Goal: Information Seeking & Learning: Learn about a topic

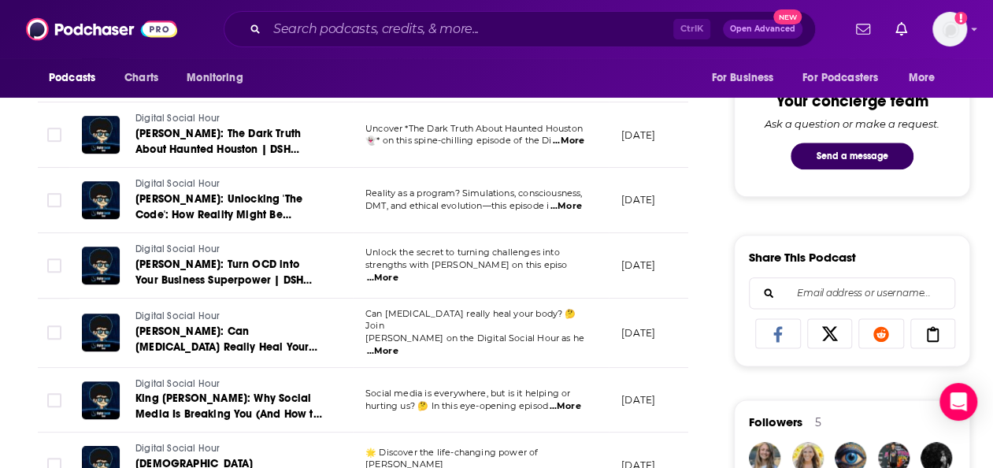
scroll to position [0, 9]
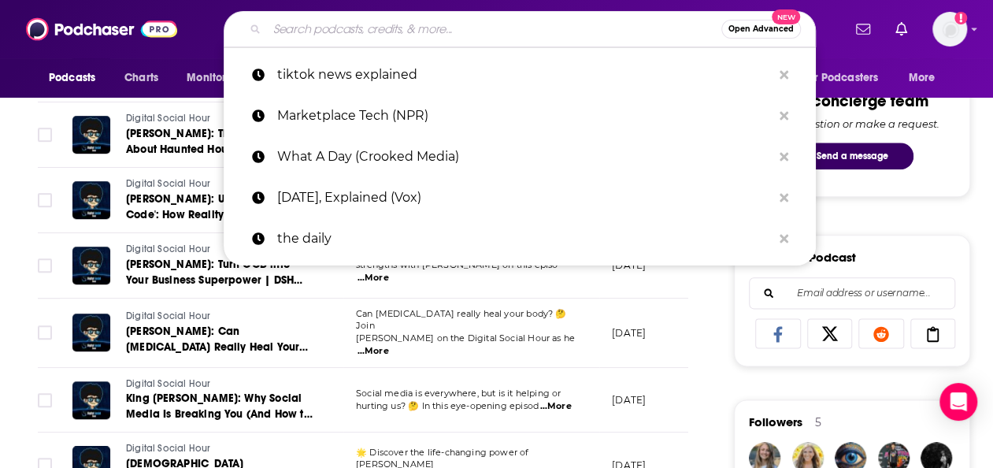
click at [366, 38] on input "Search podcasts, credits, & more..." at bounding box center [494, 29] width 454 height 25
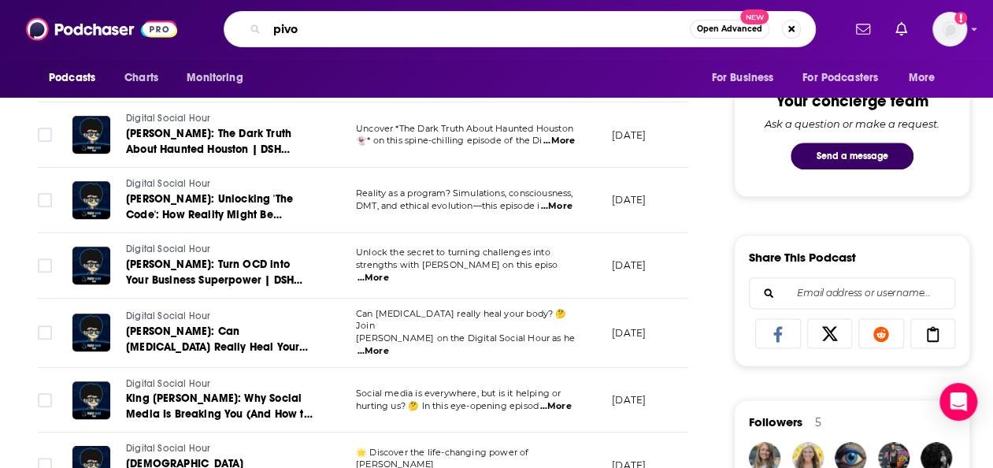
type input "pivot"
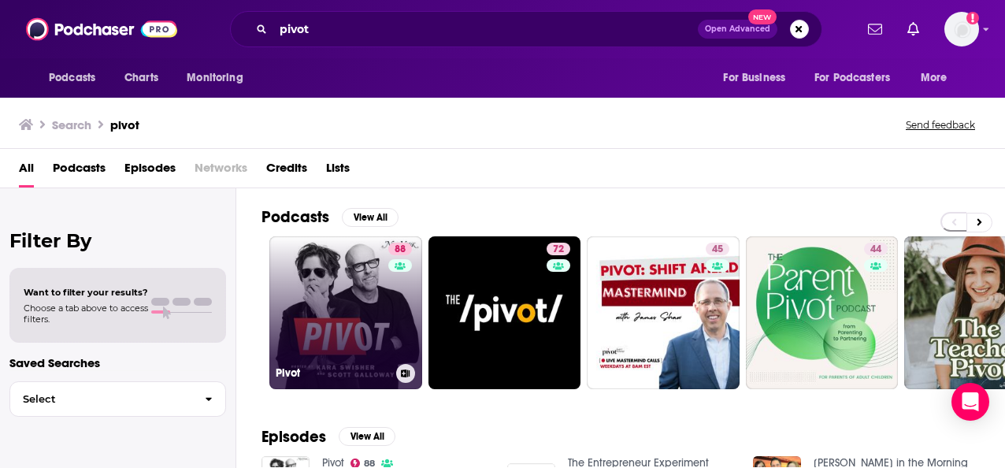
click at [375, 310] on link "88 Pivot" at bounding box center [345, 312] width 153 height 153
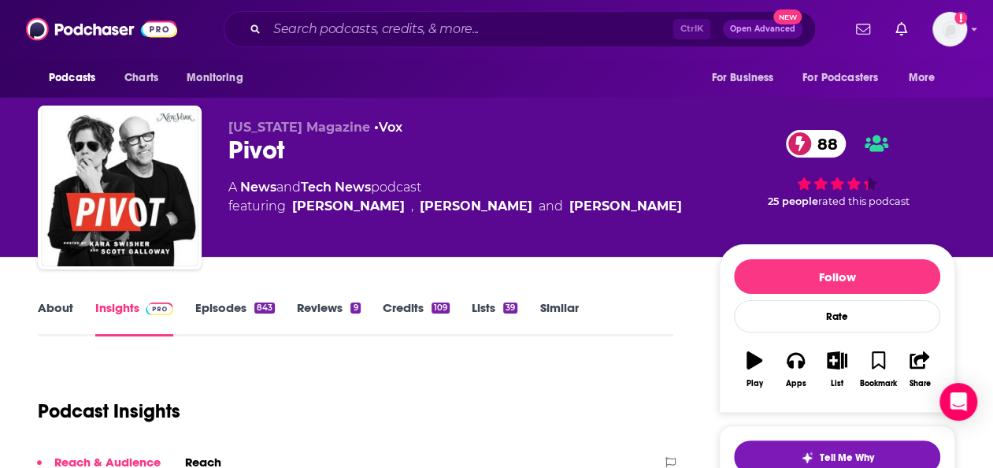
click at [242, 304] on link "Episodes 843" at bounding box center [235, 318] width 80 height 36
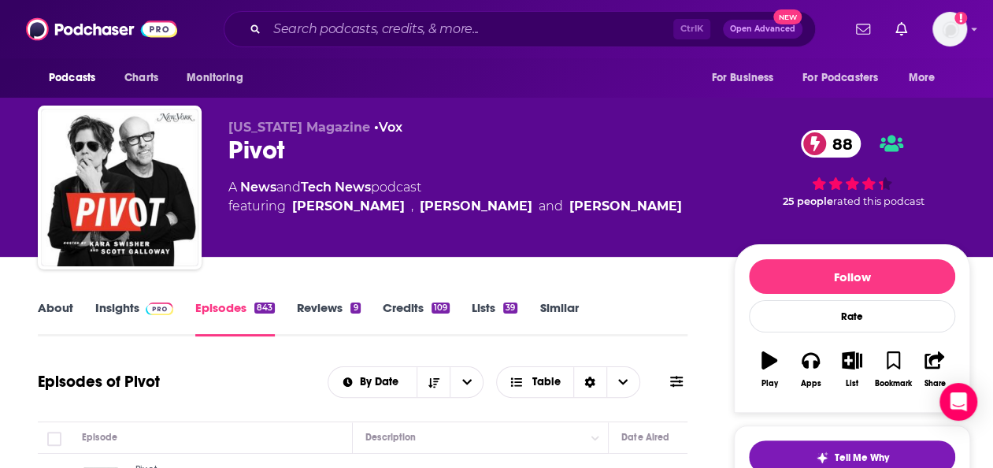
click at [56, 312] on link "About" at bounding box center [55, 318] width 35 height 36
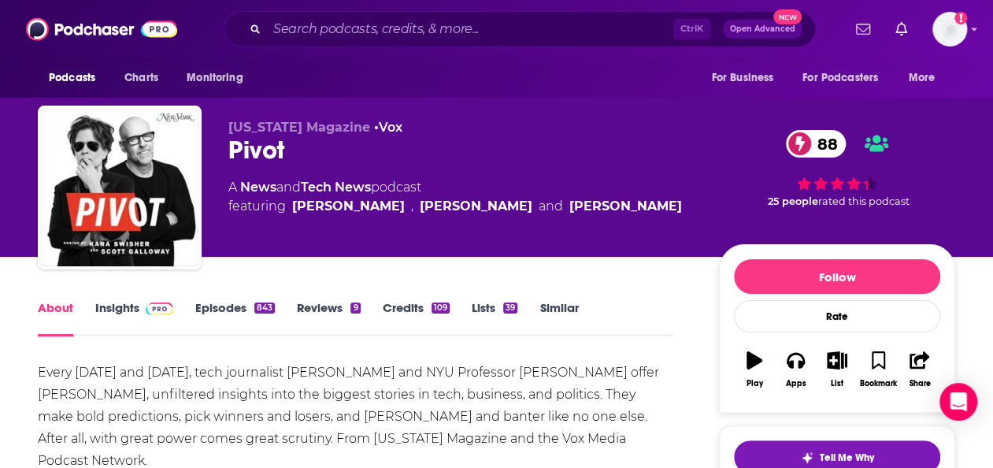
scroll to position [148, 0]
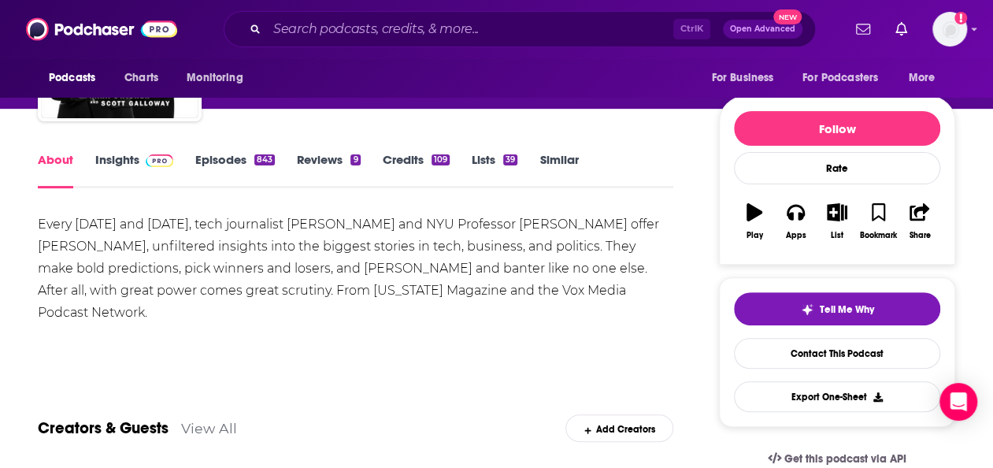
click at [117, 167] on link "Insights" at bounding box center [134, 170] width 78 height 36
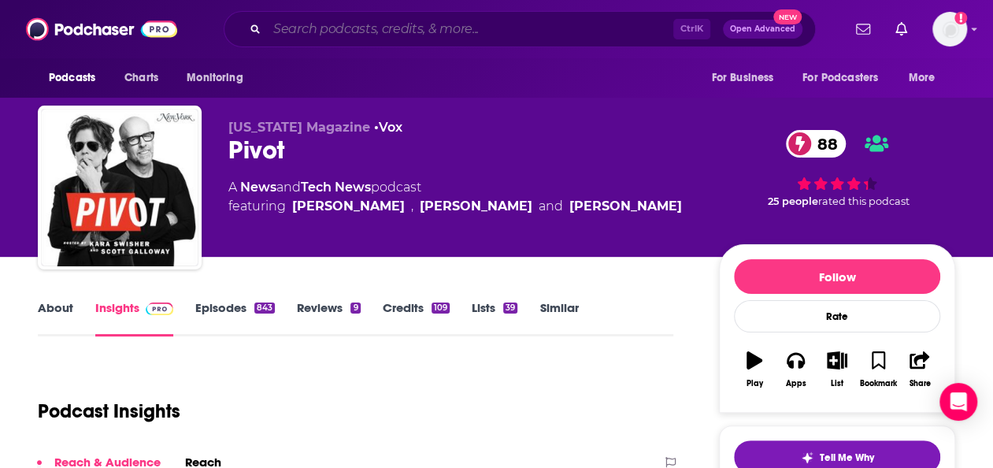
click at [628, 34] on input "Search podcasts, credits, & more..." at bounding box center [470, 29] width 406 height 25
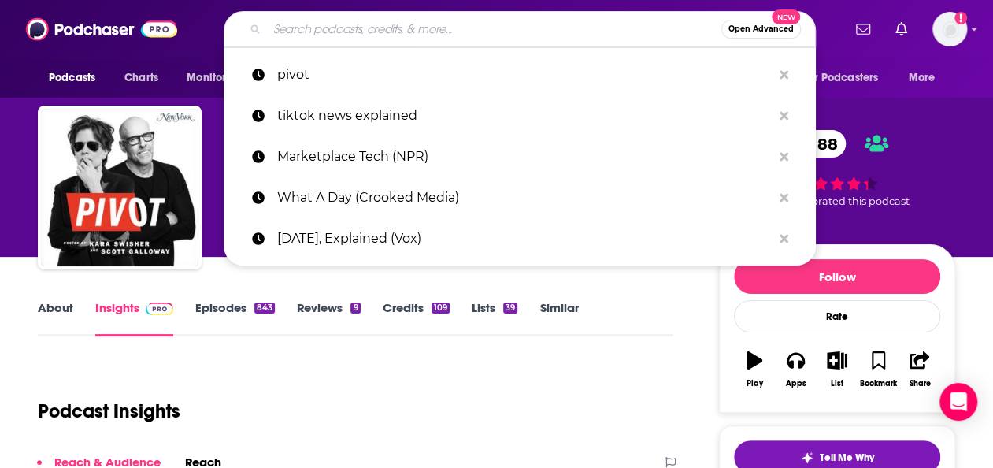
paste input "Hard Fork"
type input "Hard Fork"
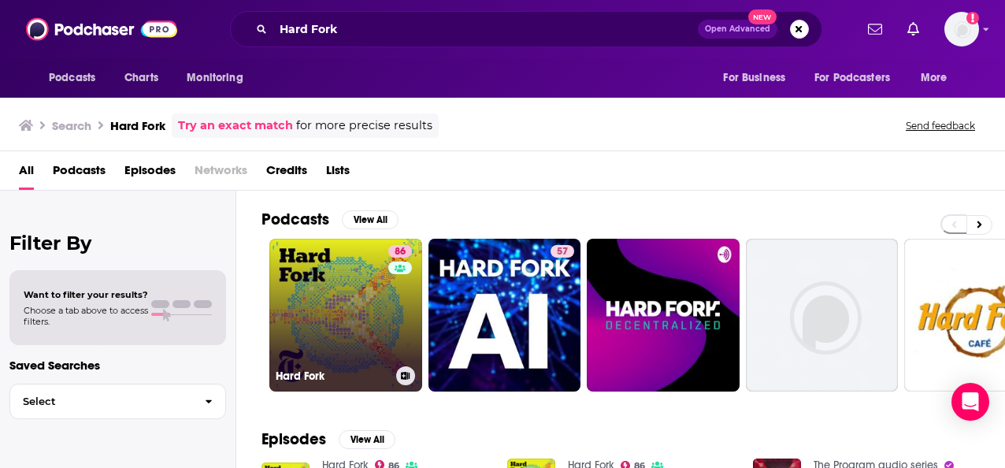
click at [379, 326] on link "86 Hard Fork" at bounding box center [345, 315] width 153 height 153
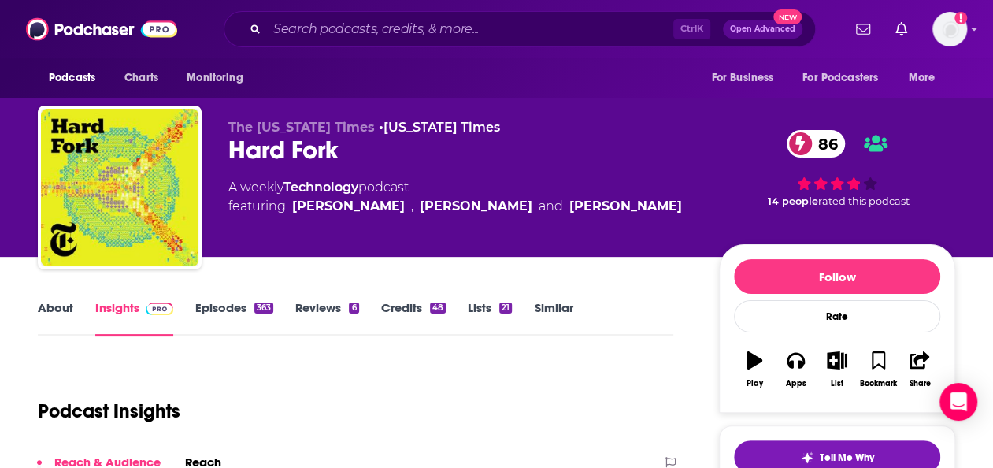
click at [206, 327] on link "Episodes 363" at bounding box center [234, 318] width 78 height 36
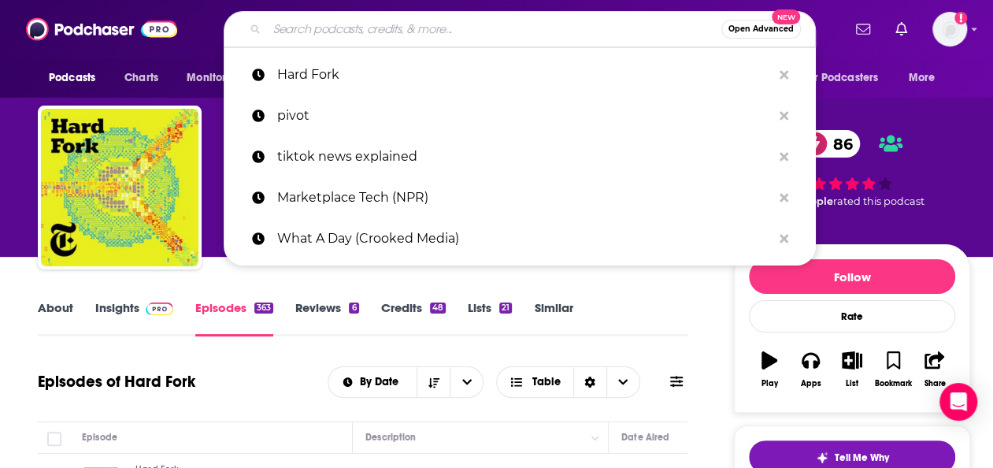
click at [427, 33] on input "Search podcasts, credits, & more..." at bounding box center [494, 29] width 454 height 25
paste input "What A Day"
type input "What A Day"
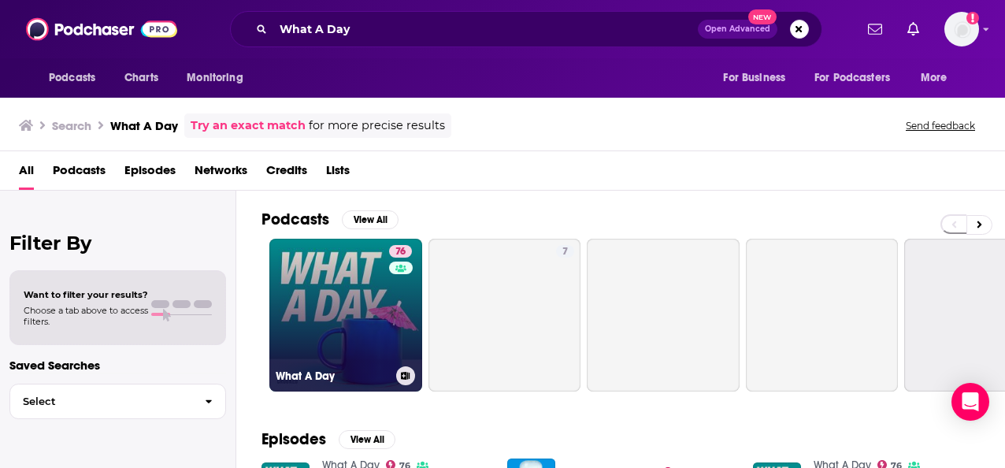
click at [373, 300] on link "76 What A Day" at bounding box center [345, 315] width 153 height 153
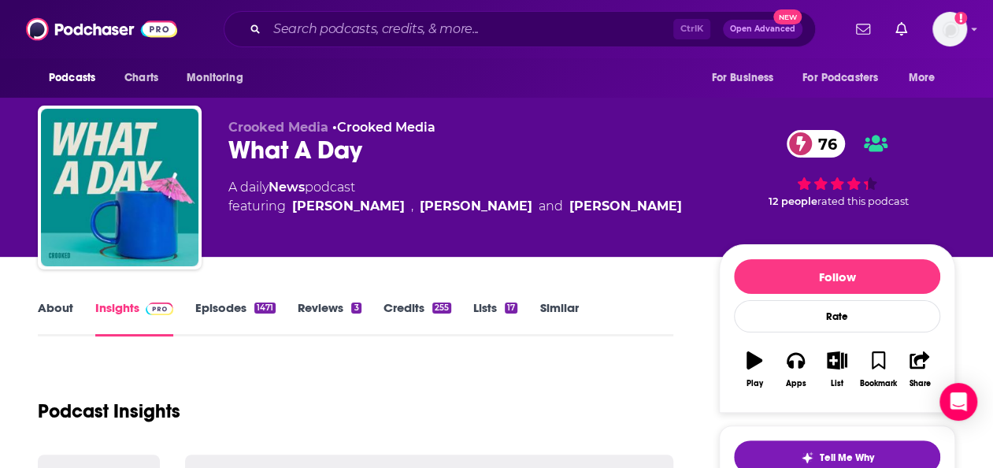
click at [225, 309] on link "Episodes 1471" at bounding box center [235, 318] width 80 height 36
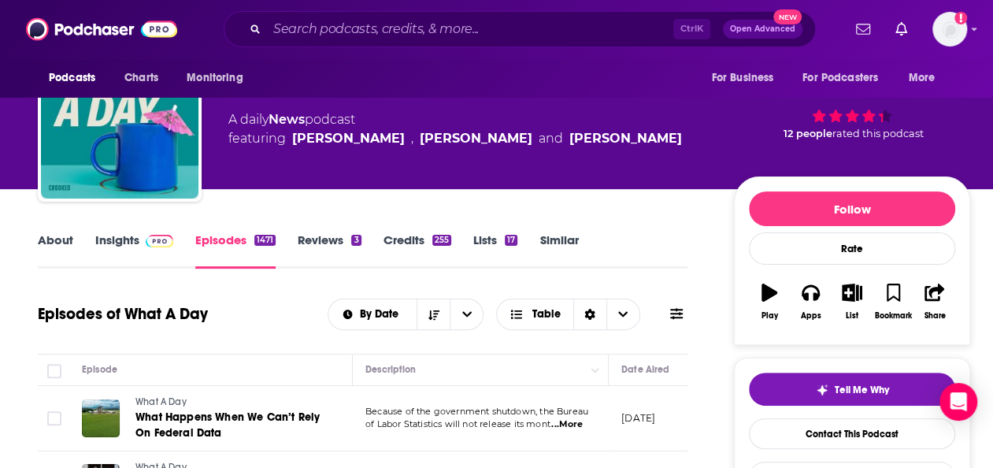
scroll to position [67, 0]
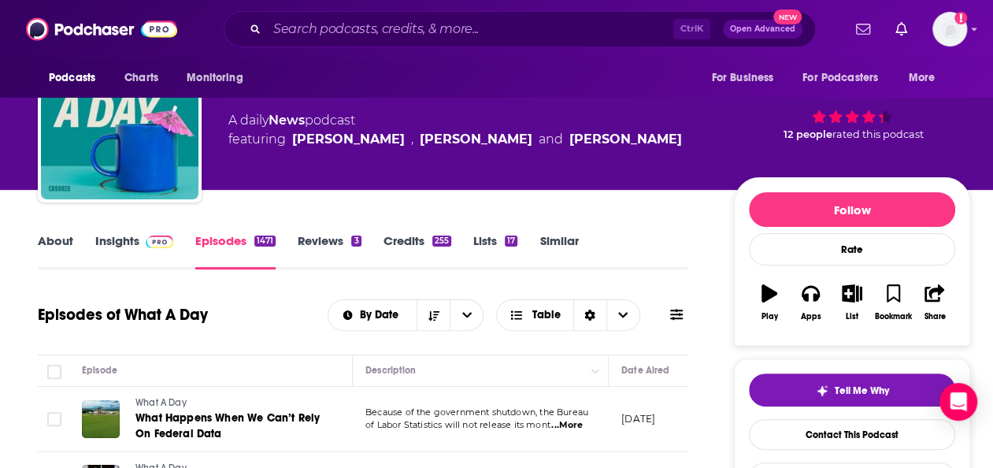
click at [126, 239] on link "Insights" at bounding box center [134, 251] width 78 height 36
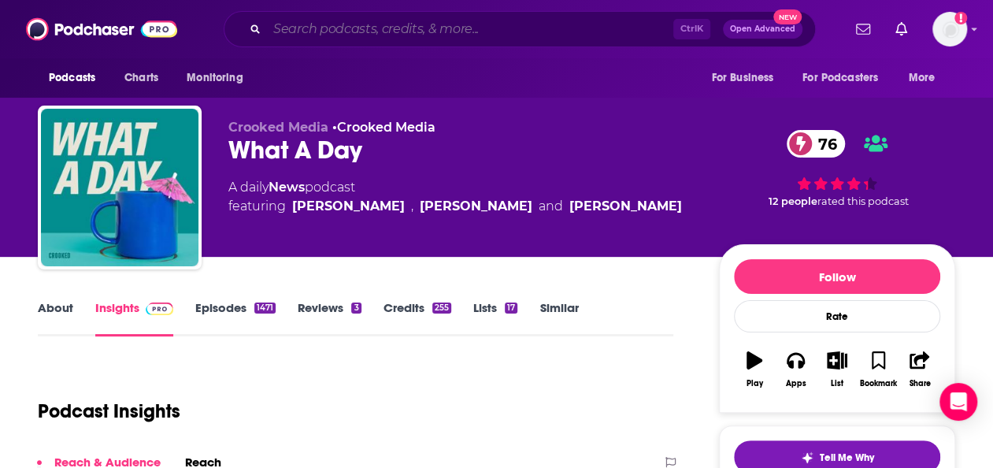
click at [507, 38] on input "Search podcasts, credits, & more..." at bounding box center [470, 29] width 406 height 25
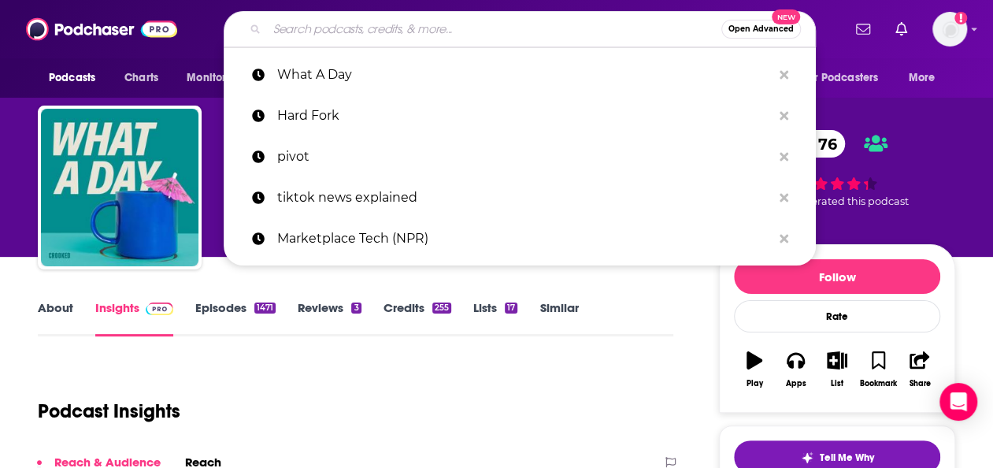
paste input "Business Wars"
type input "Business Wars"
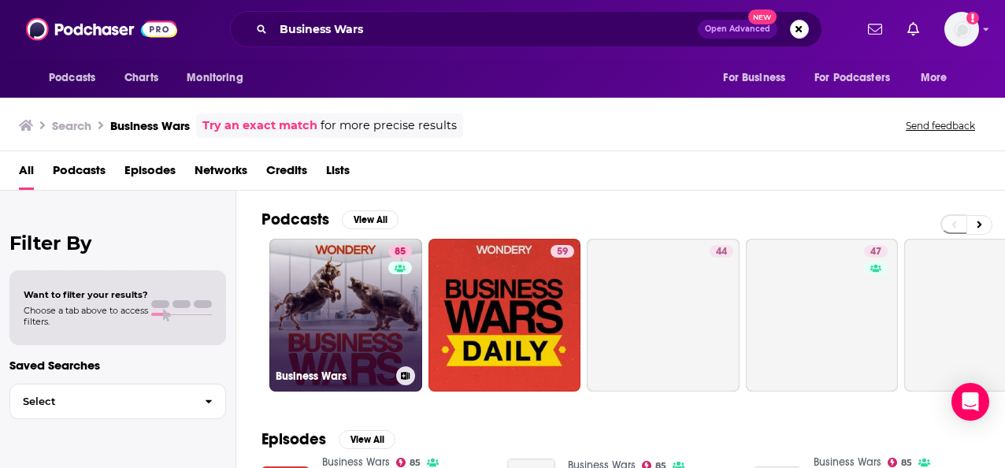
click at [387, 318] on link "85 Business Wars" at bounding box center [345, 315] width 153 height 153
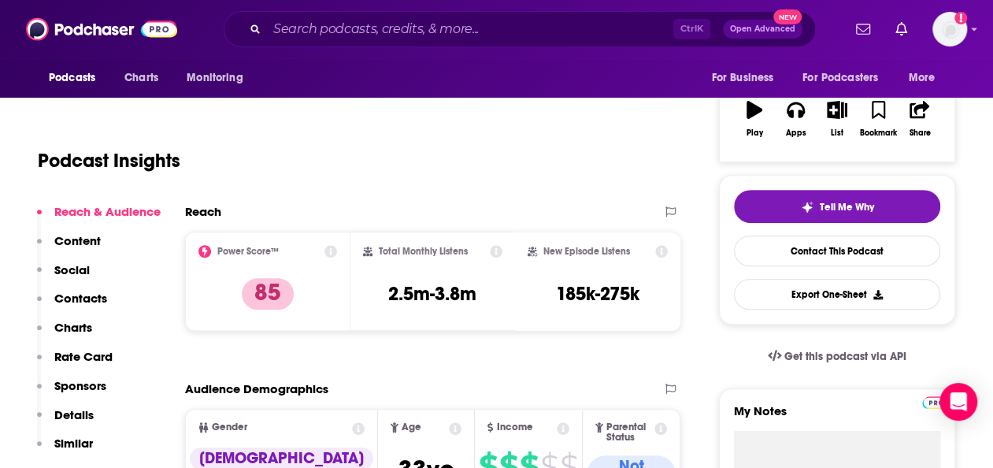
scroll to position [47, 0]
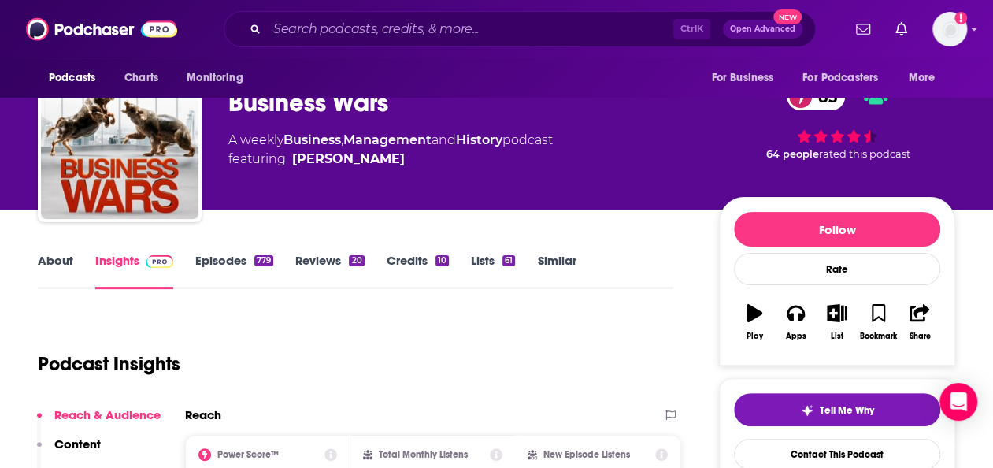
click at [241, 257] on link "Episodes 779" at bounding box center [234, 271] width 78 height 36
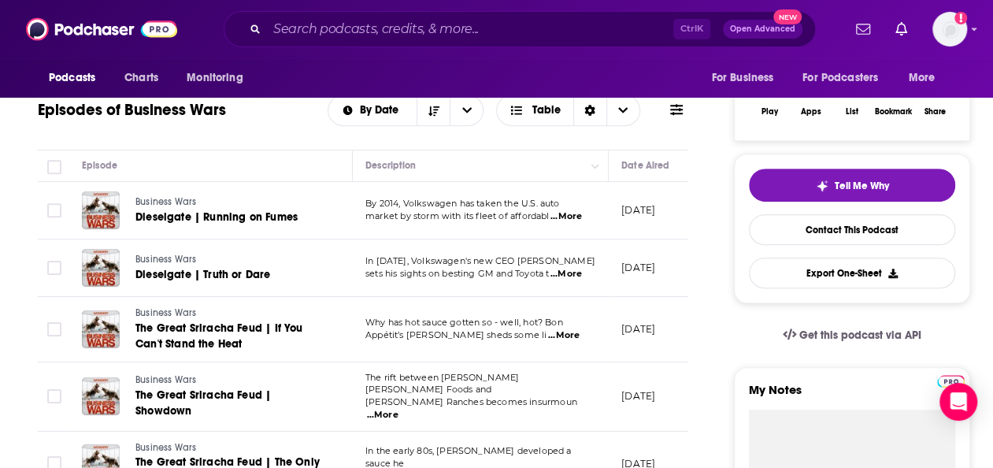
scroll to position [598, 0]
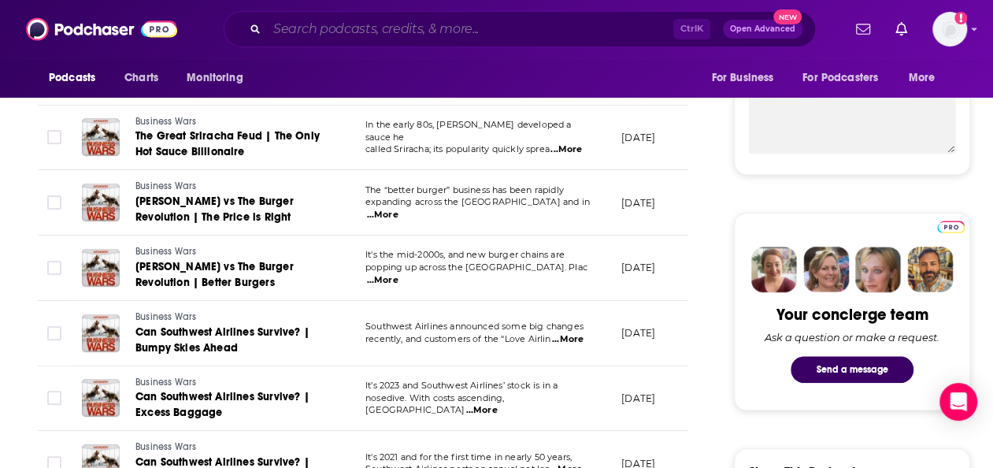
click at [456, 27] on input "Search podcasts, credits, & more..." at bounding box center [470, 29] width 406 height 25
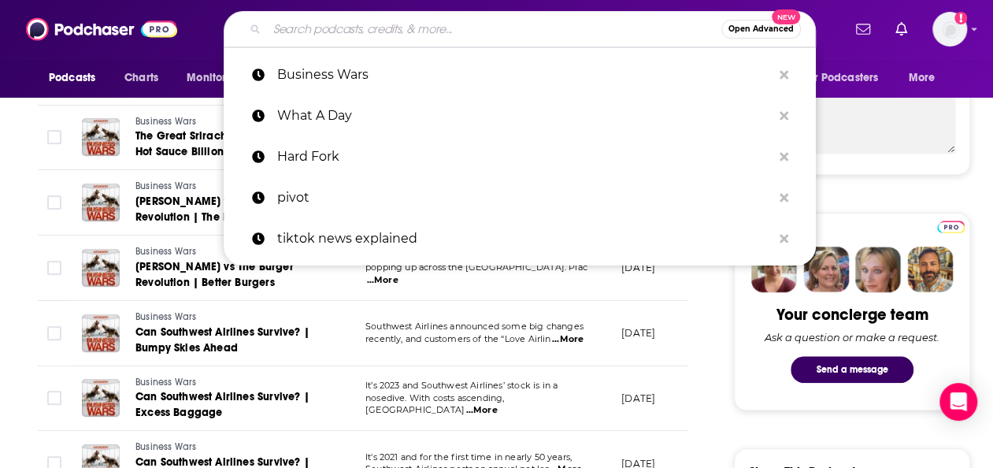
paste input "The Vergecast"
type input "The Vergecast"
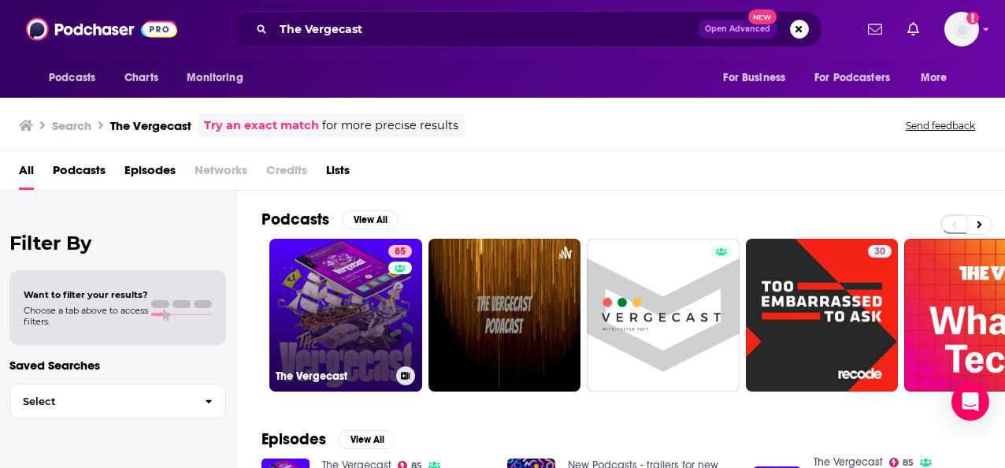
click at [343, 351] on link "85 The Vergecast" at bounding box center [345, 315] width 153 height 153
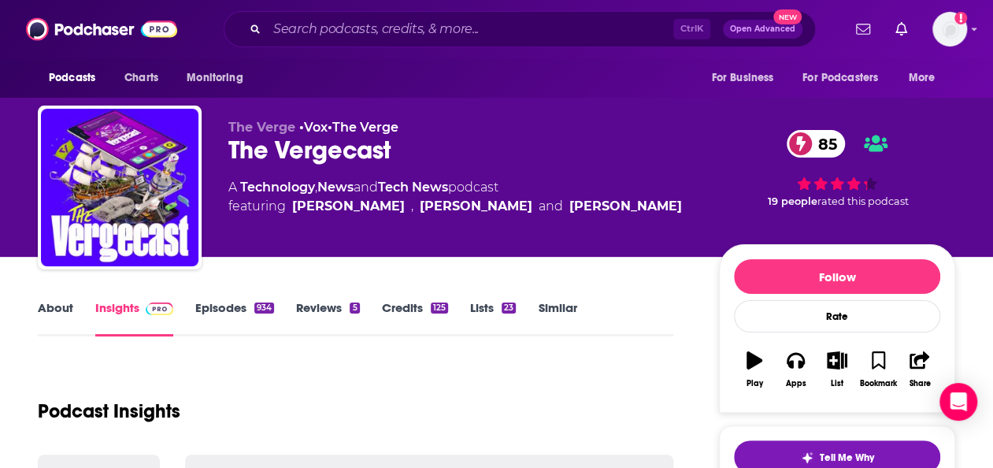
click at [240, 301] on link "Episodes 934" at bounding box center [234, 318] width 79 height 36
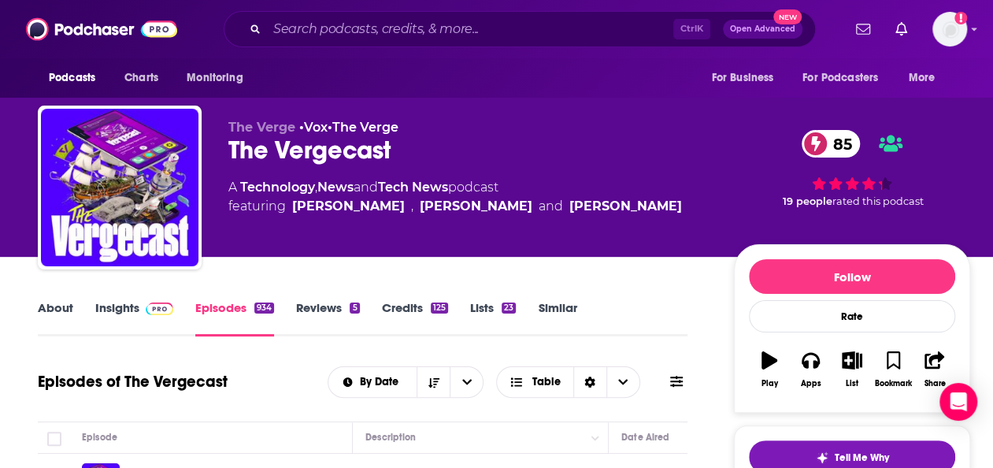
click at [366, 44] on div "Ctrl K Open Advanced New" at bounding box center [520, 29] width 592 height 36
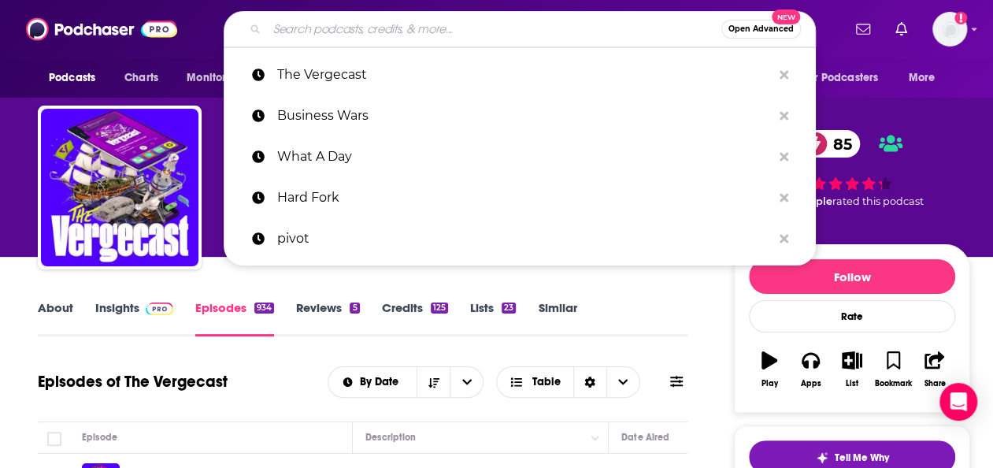
click at [361, 37] on input "Search podcasts, credits, & more..." at bounding box center [494, 29] width 454 height 25
paste input "Offline with [PERSON_NAME]"
type input "Offline with [PERSON_NAME]"
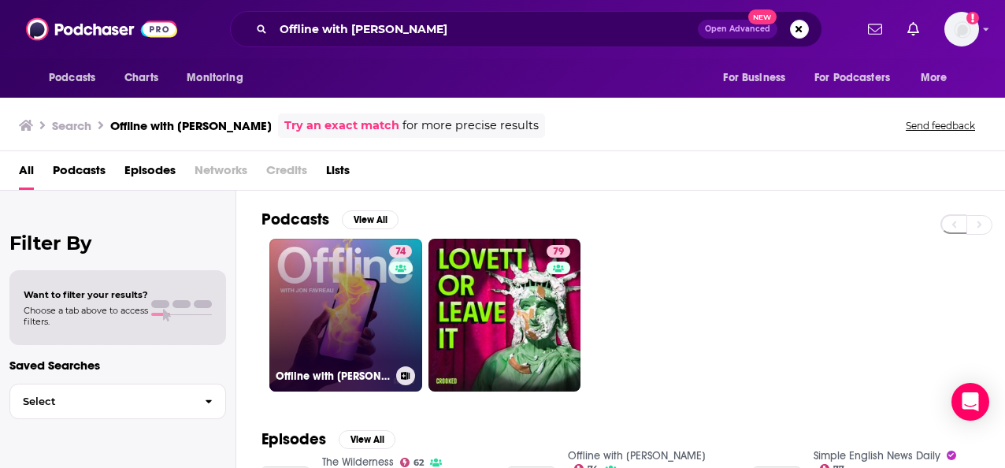
click at [362, 309] on link "74 Offline with [PERSON_NAME]" at bounding box center [345, 315] width 153 height 153
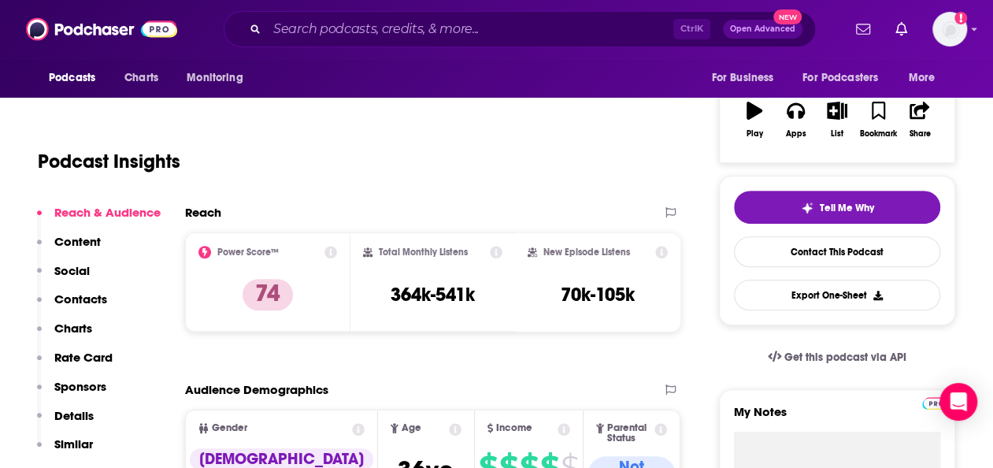
scroll to position [118, 0]
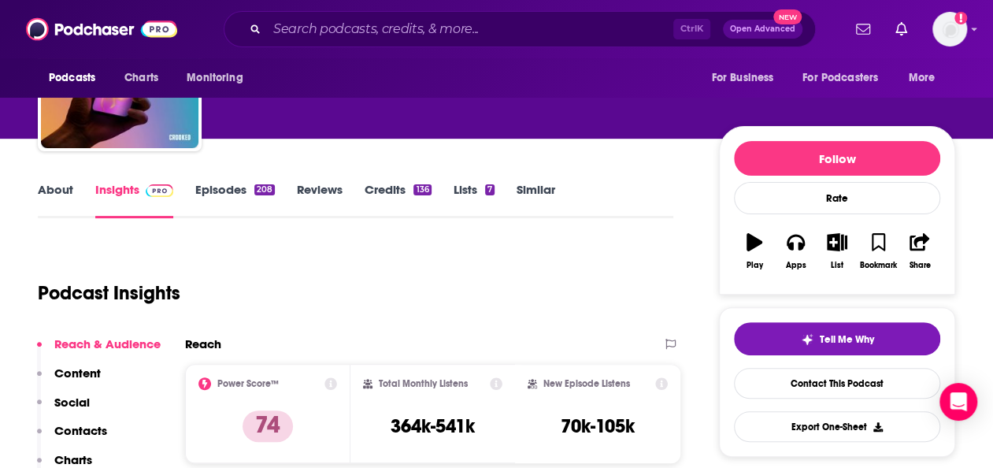
click at [228, 194] on link "Episodes 208" at bounding box center [235, 200] width 80 height 36
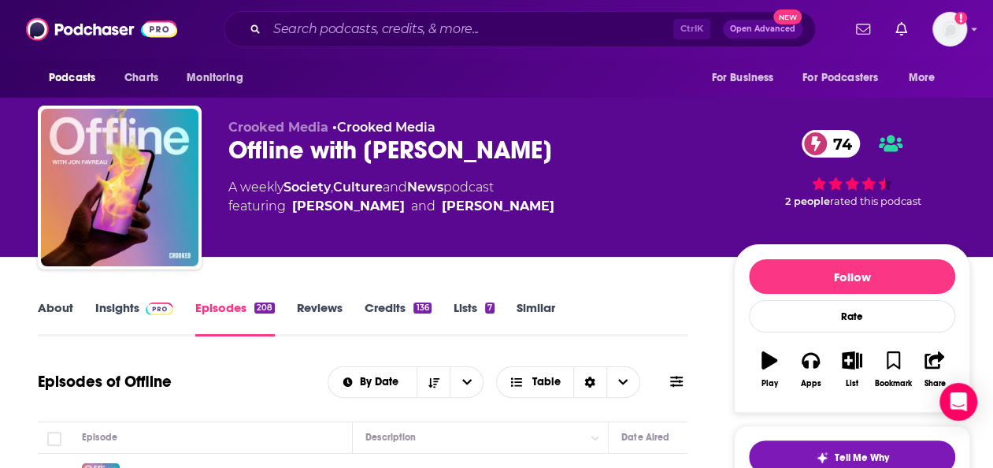
click at [98, 314] on link "Insights" at bounding box center [134, 318] width 78 height 36
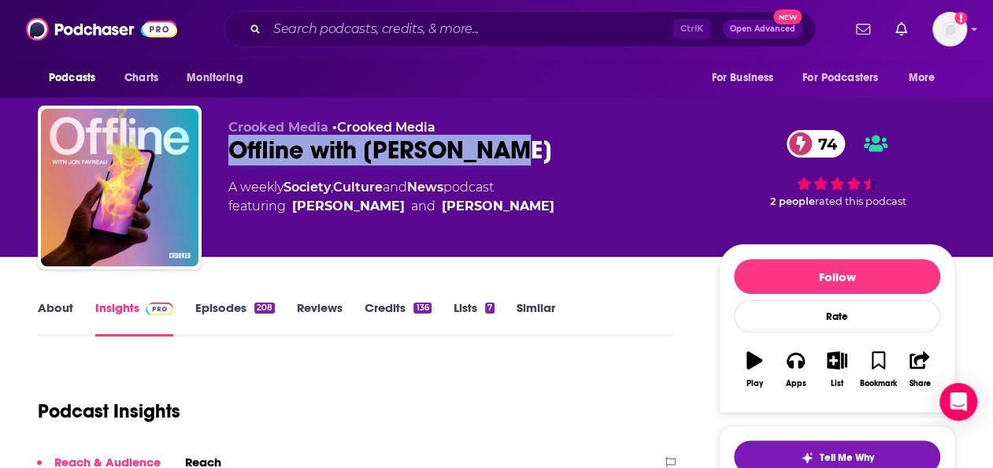
drag, startPoint x: 557, startPoint y: 150, endPoint x: 231, endPoint y: 149, distance: 325.2
click at [231, 149] on div "Offline with [PERSON_NAME] 74" at bounding box center [460, 150] width 465 height 31
copy h2 "Offline with [PERSON_NAME]"
